Goal: Task Accomplishment & Management: Manage account settings

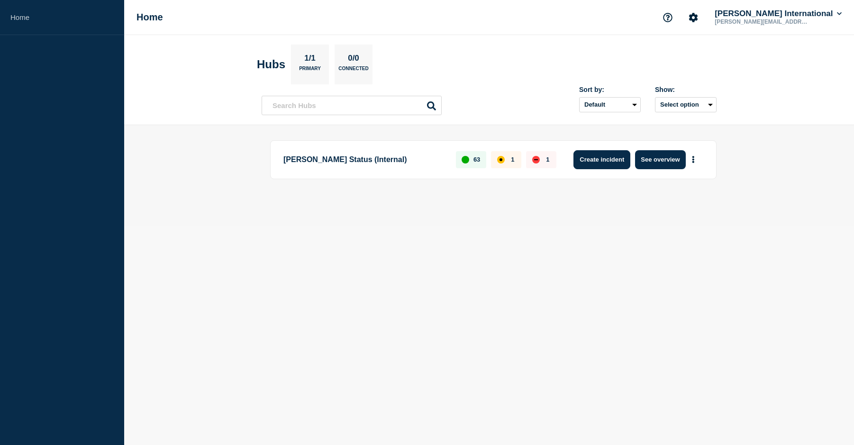
click at [599, 158] on button "Create incident" at bounding box center [602, 159] width 57 height 19
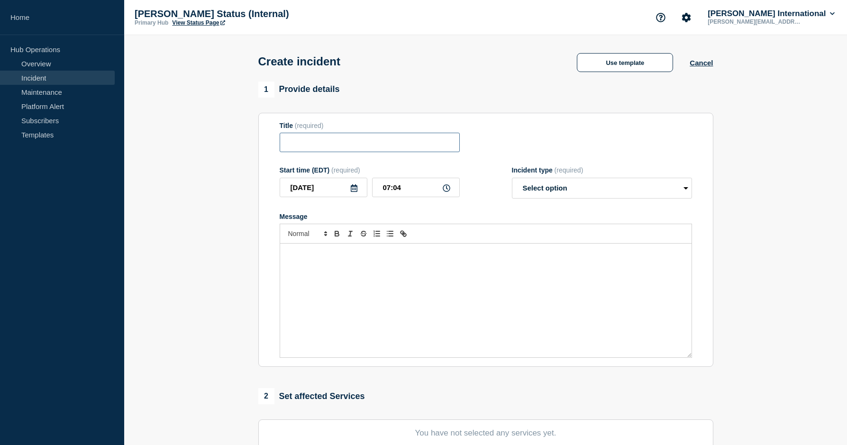
click at [344, 148] on input "Title" at bounding box center [370, 142] width 180 height 19
type input "DCMS down"
click at [326, 274] on div "Message" at bounding box center [486, 301] width 412 height 114
click at [573, 192] on select "Select option Investigating Identified Monitoring" at bounding box center [602, 188] width 180 height 21
select select "identified"
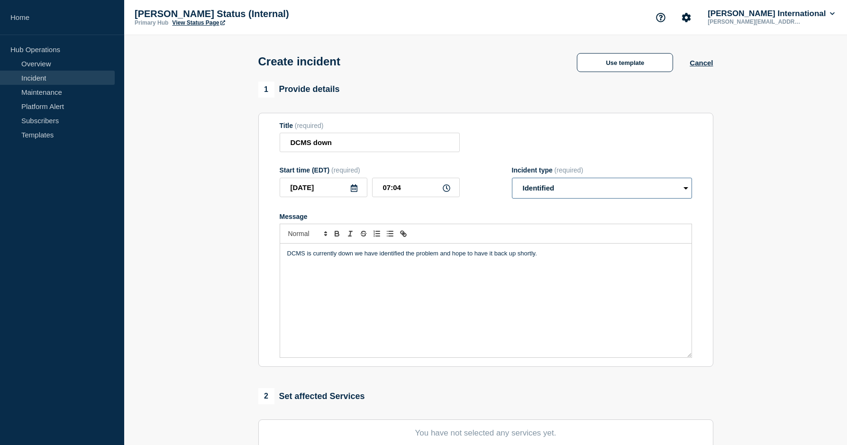
click at [512, 180] on select "Select option Investigating Identified Monitoring" at bounding box center [602, 188] width 180 height 21
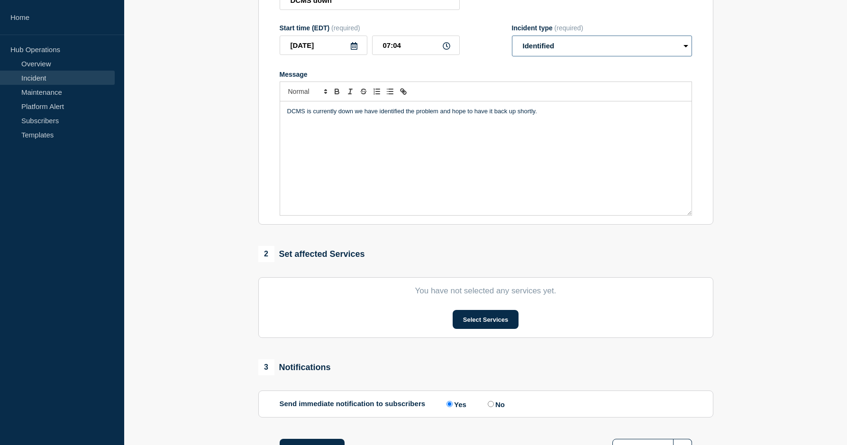
scroll to position [190, 0]
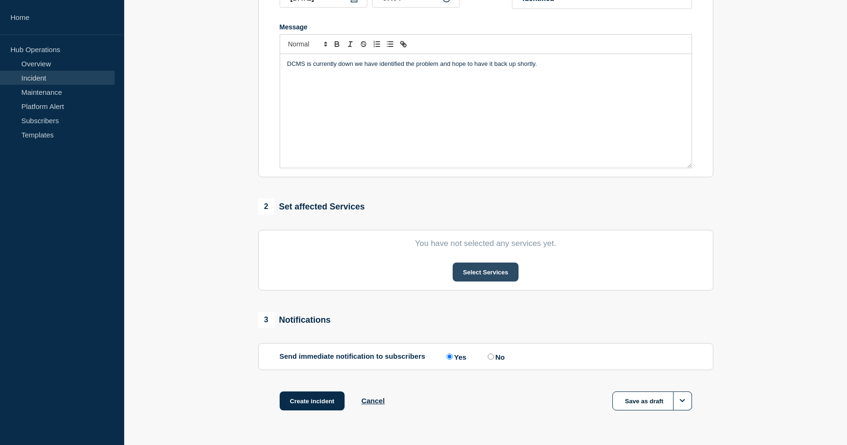
click at [477, 275] on button "Select Services" at bounding box center [486, 272] width 66 height 19
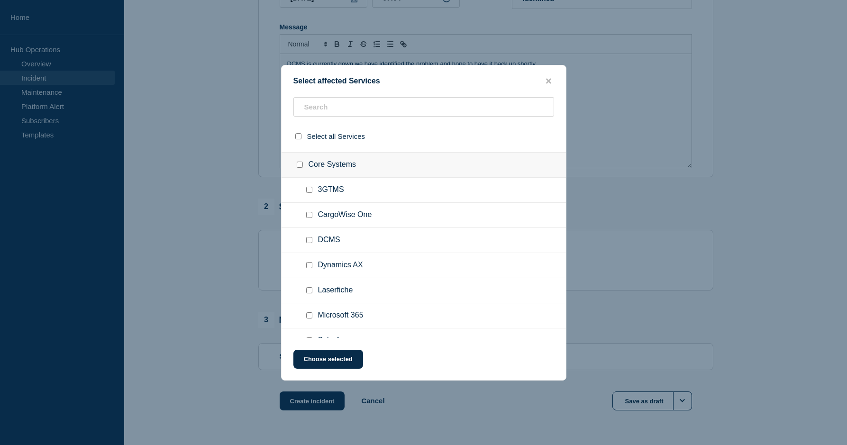
scroll to position [95, 0]
click at [312, 216] on input "DCMS checkbox" at bounding box center [309, 217] width 6 height 6
checkbox input "true"
click at [323, 359] on button "Choose selected" at bounding box center [328, 359] width 70 height 19
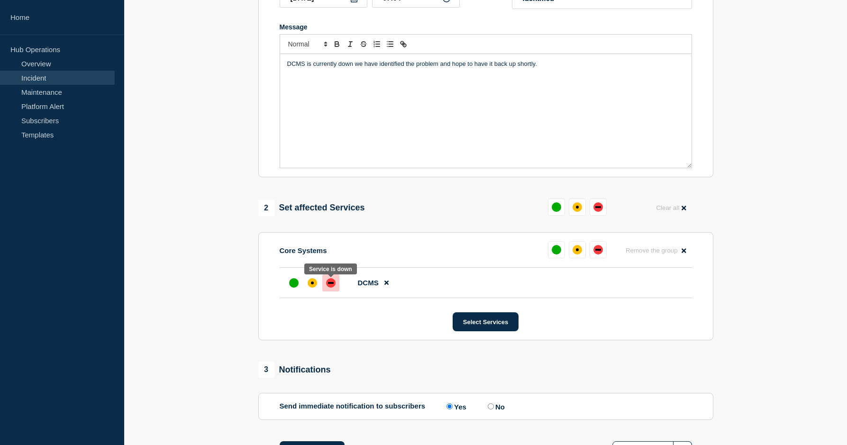
click at [329, 287] on div "down" at bounding box center [330, 282] width 9 height 9
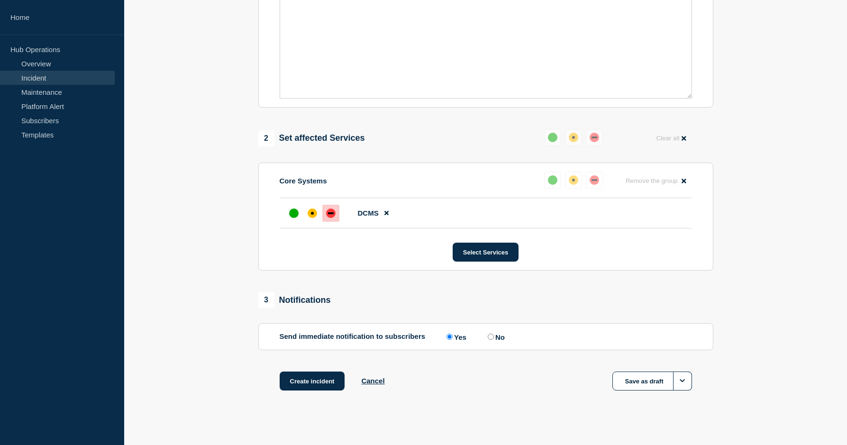
scroll to position [269, 0]
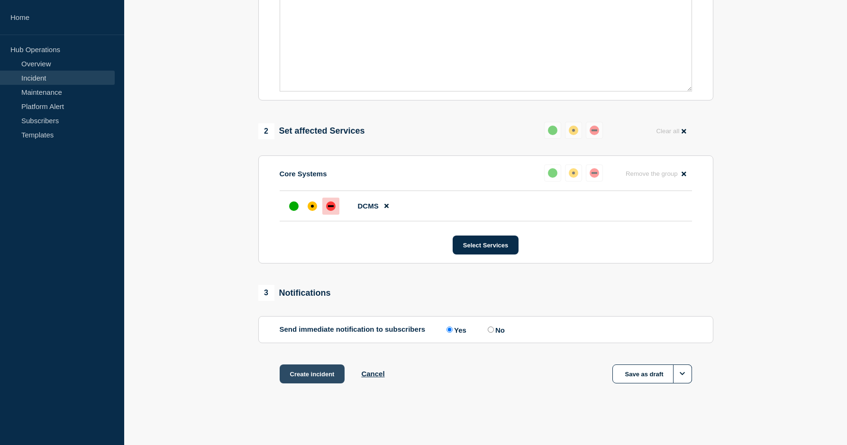
click at [304, 373] on button "Create incident" at bounding box center [312, 374] width 65 height 19
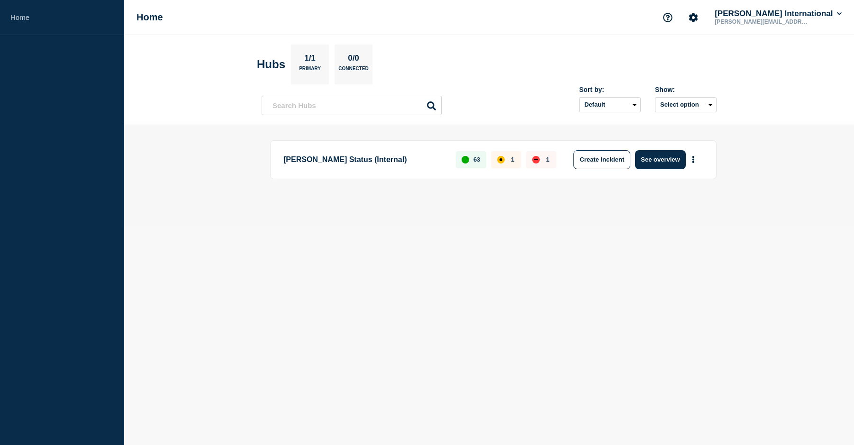
click at [537, 158] on div "down" at bounding box center [536, 160] width 8 height 8
click at [651, 158] on button "See overview" at bounding box center [660, 159] width 50 height 19
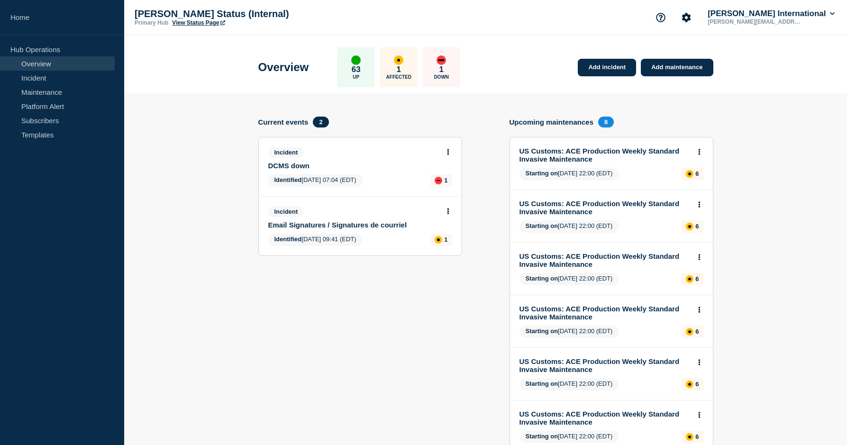
click at [366, 164] on link "DCMS down" at bounding box center [353, 166] width 171 height 8
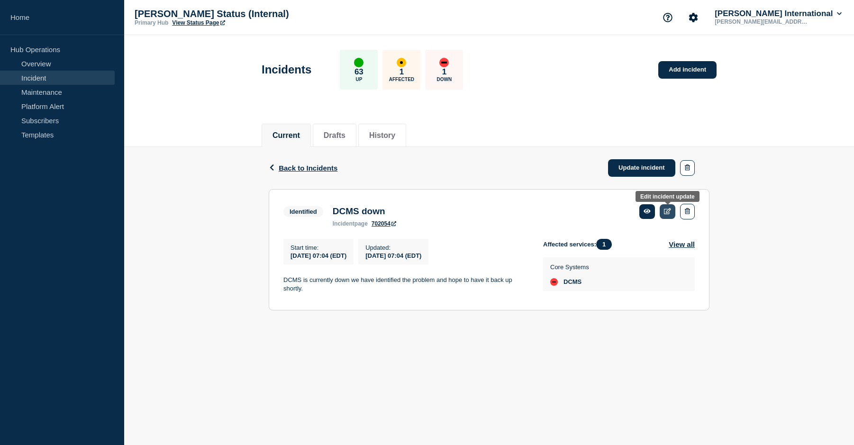
click at [668, 211] on icon at bounding box center [667, 211] width 7 height 6
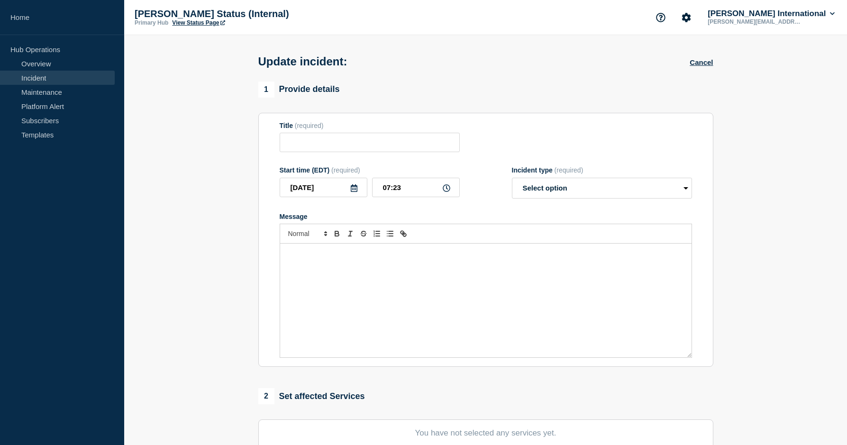
type input "DCMS down"
type input "07:04"
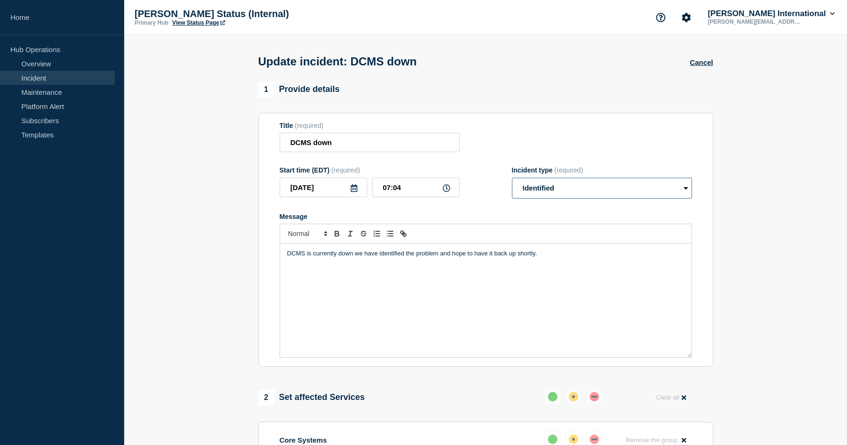
click at [619, 196] on select "Select option Investigating Identified Monitoring Resolved" at bounding box center [602, 188] width 180 height 21
click at [512, 180] on select "Select option Investigating Identified Monitoring Resolved" at bounding box center [602, 188] width 180 height 21
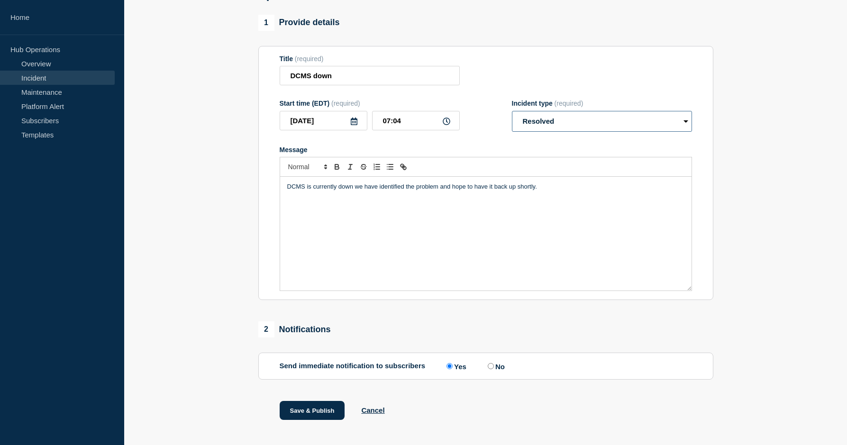
scroll to position [82, 0]
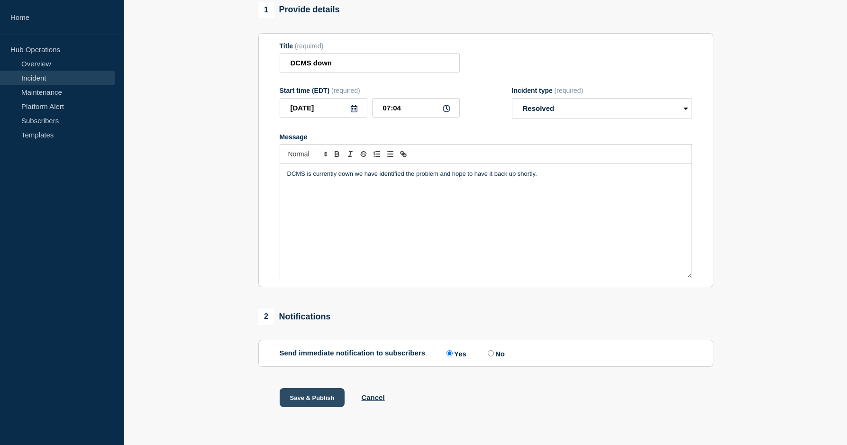
click at [315, 396] on button "Save & Publish" at bounding box center [312, 397] width 65 height 19
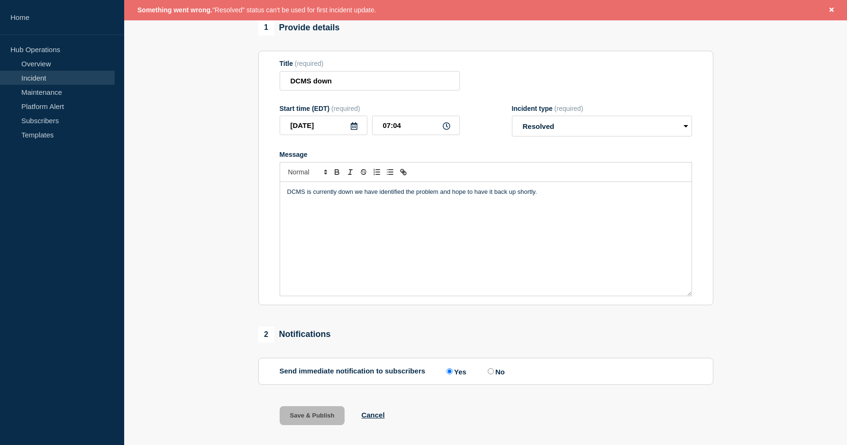
scroll to position [102, 0]
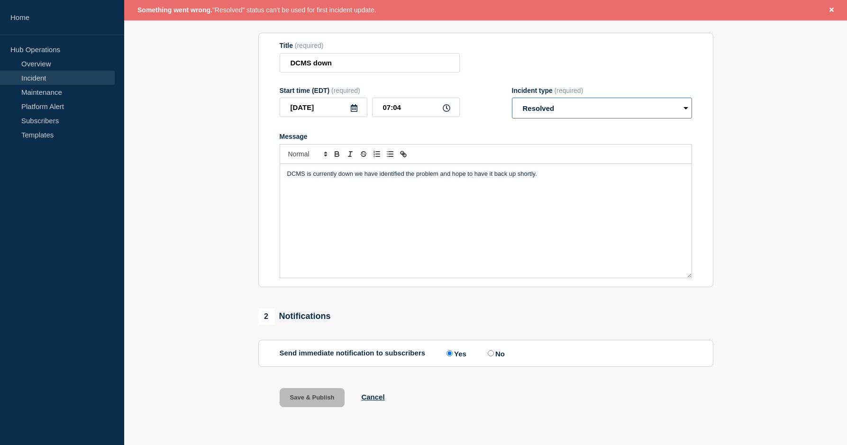
click at [602, 105] on select "Select option Investigating Identified Monitoring Resolved" at bounding box center [602, 108] width 180 height 21
select select "monitoring"
click at [512, 98] on select "Select option Investigating Identified Monitoring Resolved" at bounding box center [602, 108] width 180 height 21
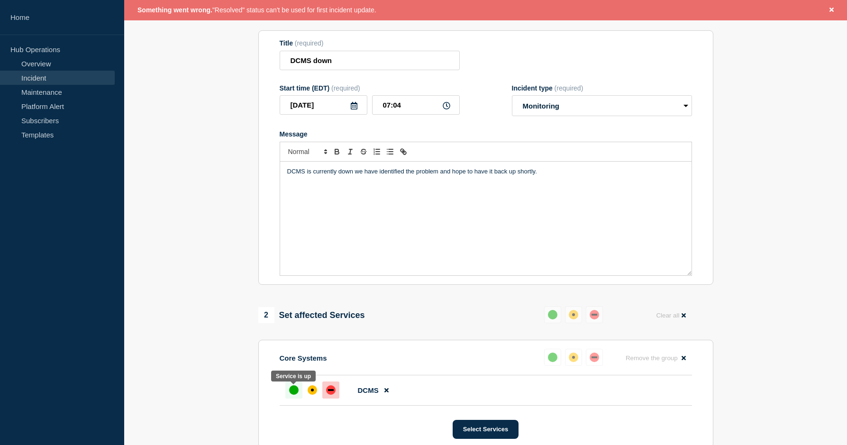
click at [293, 391] on div "up" at bounding box center [293, 389] width 9 height 9
click at [293, 394] on div "up" at bounding box center [293, 389] width 9 height 9
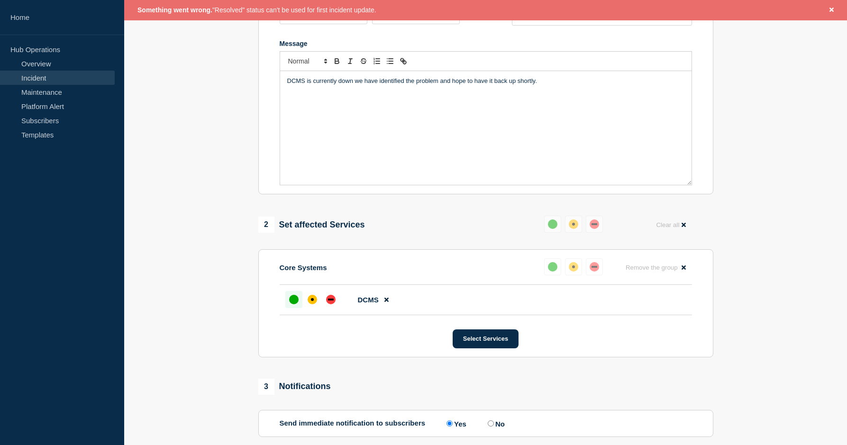
scroll to position [197, 0]
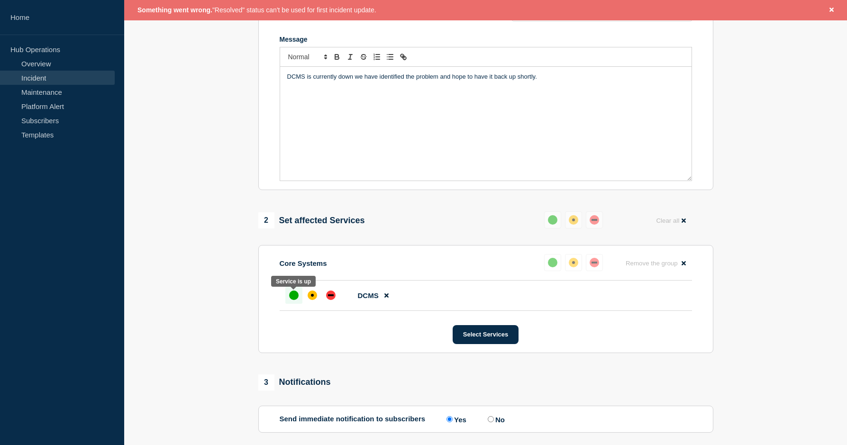
click at [292, 294] on div "up" at bounding box center [293, 295] width 9 height 9
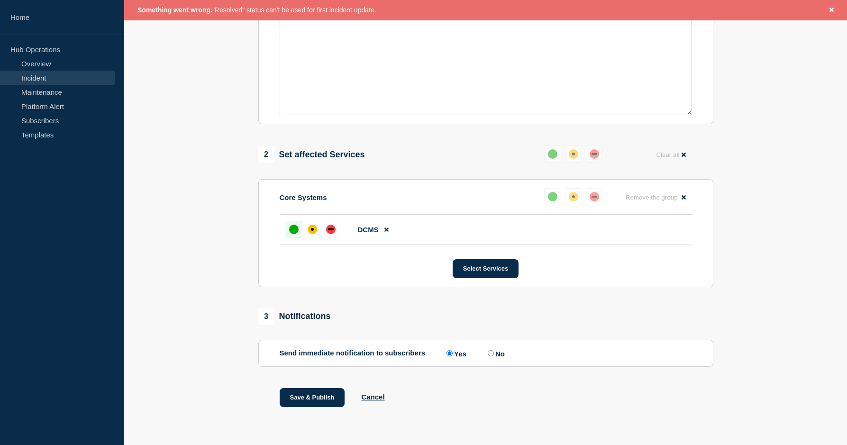
scroll to position [266, 0]
click at [492, 353] on input "No" at bounding box center [491, 353] width 6 height 6
radio input "true"
radio input "false"
click at [314, 396] on button "Save & Publish" at bounding box center [312, 397] width 65 height 19
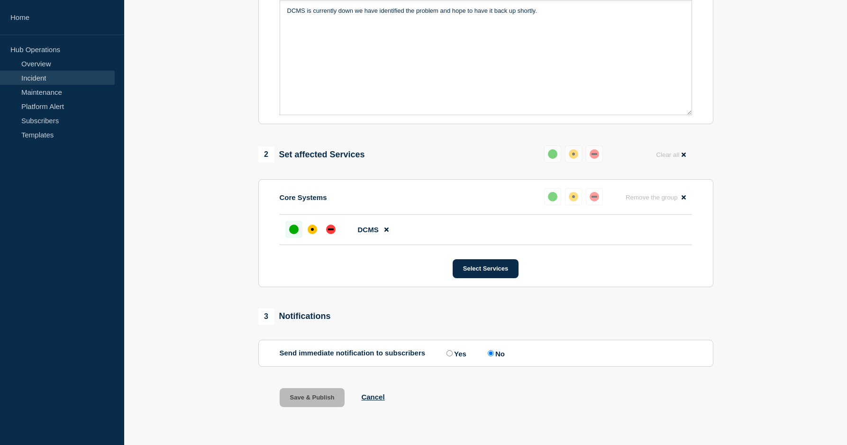
scroll to position [245, 0]
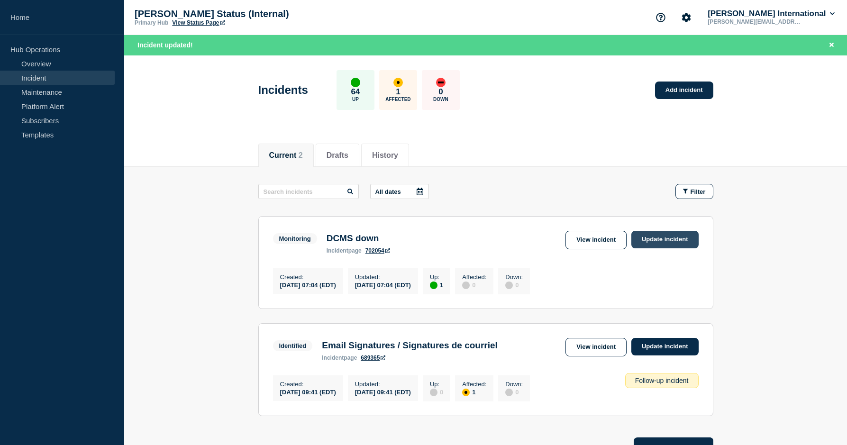
click at [666, 238] on link "Update incident" at bounding box center [665, 240] width 67 height 18
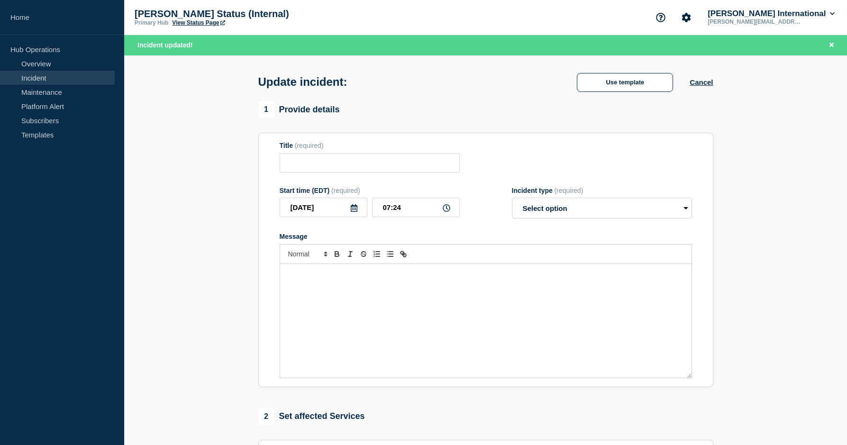
type input "DCMS down"
click at [587, 212] on select "Select option Investigating Identified Monitoring Resolved" at bounding box center [602, 208] width 180 height 21
select select "resolved"
click at [512, 200] on select "Select option Investigating Identified Monitoring Resolved" at bounding box center [602, 208] width 180 height 21
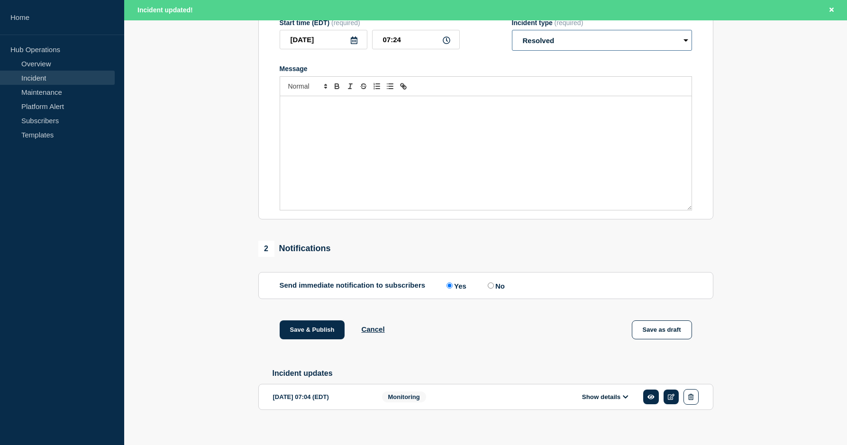
scroll to position [182, 0]
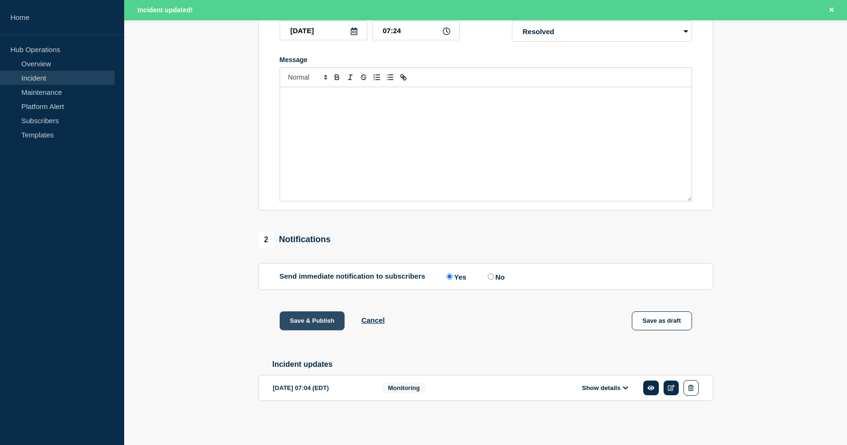
click at [309, 320] on button "Save & Publish" at bounding box center [312, 321] width 65 height 19
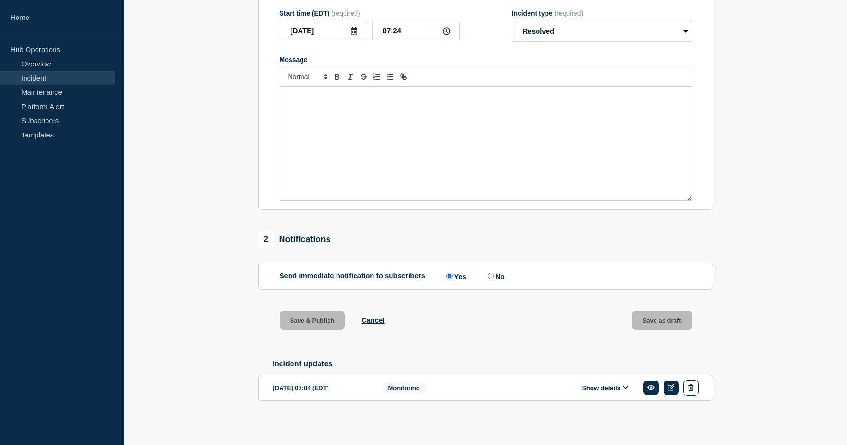
scroll to position [161, 0]
